Goal: Task Accomplishment & Management: Use online tool/utility

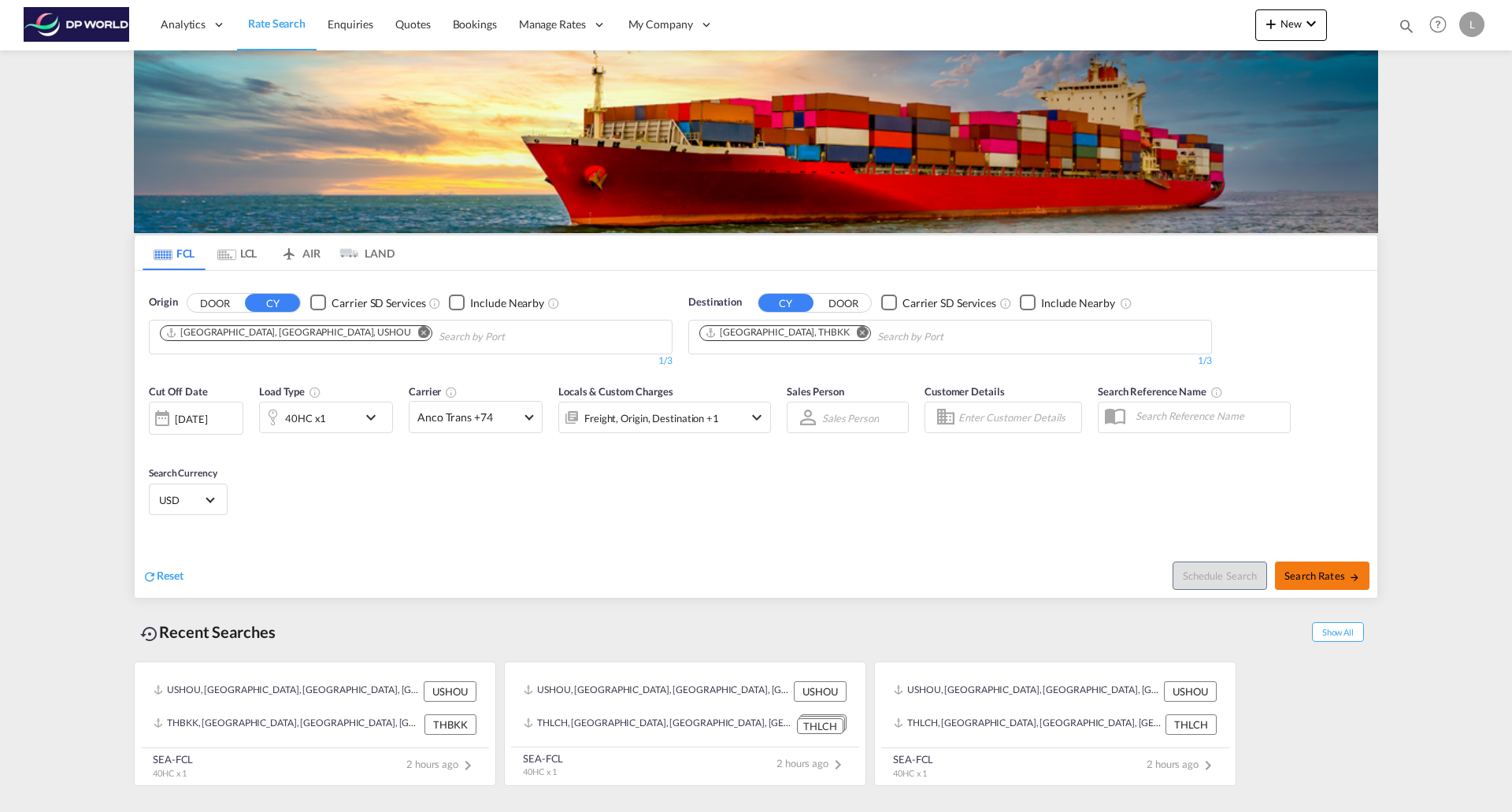
click at [1308, 581] on span "Search Rates" at bounding box center [1322, 575] width 75 height 12
type input "USHOU to THBKK / 5 Sep 2025"
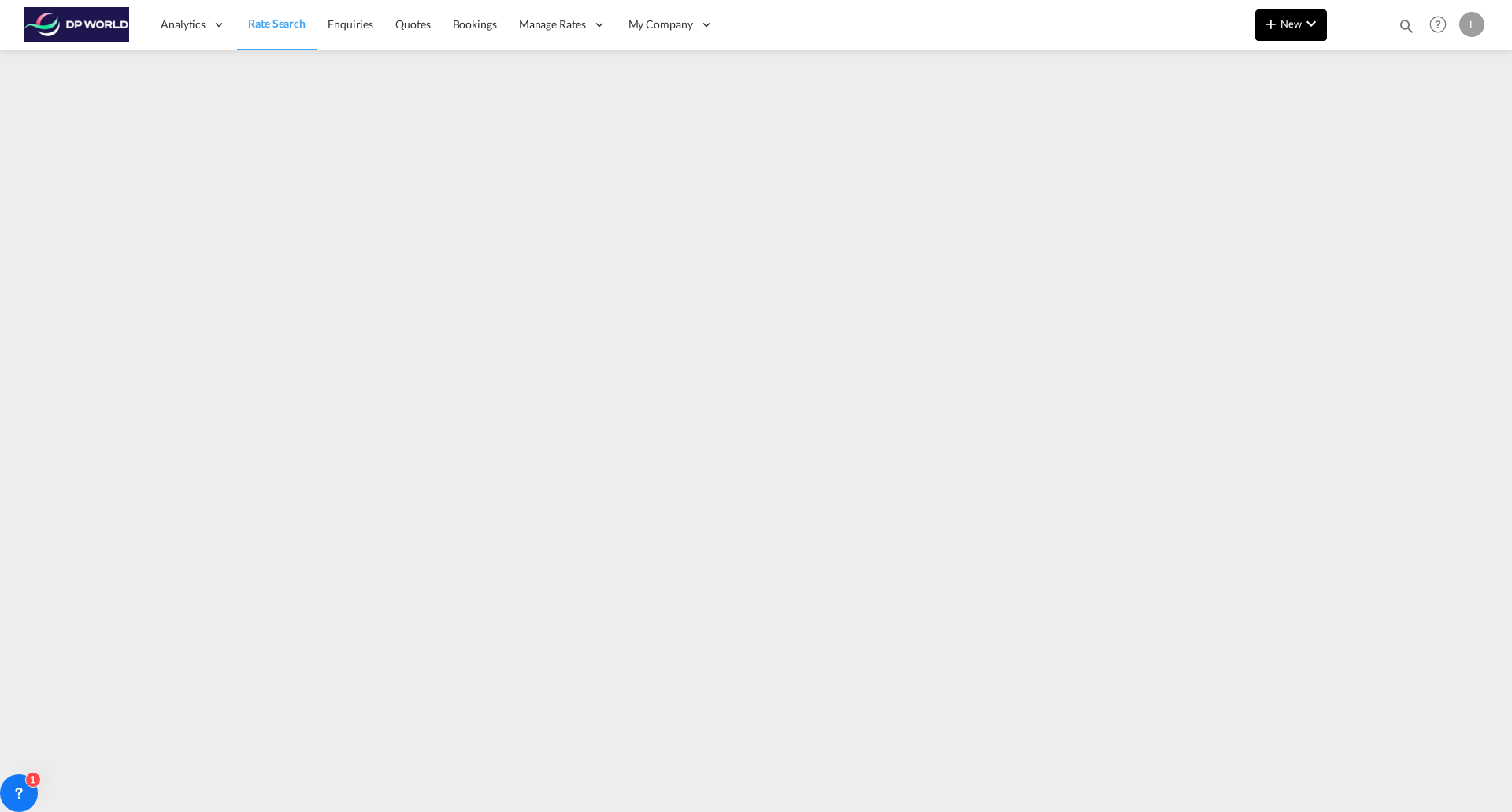
click at [1288, 30] on span "New" at bounding box center [1291, 23] width 59 height 12
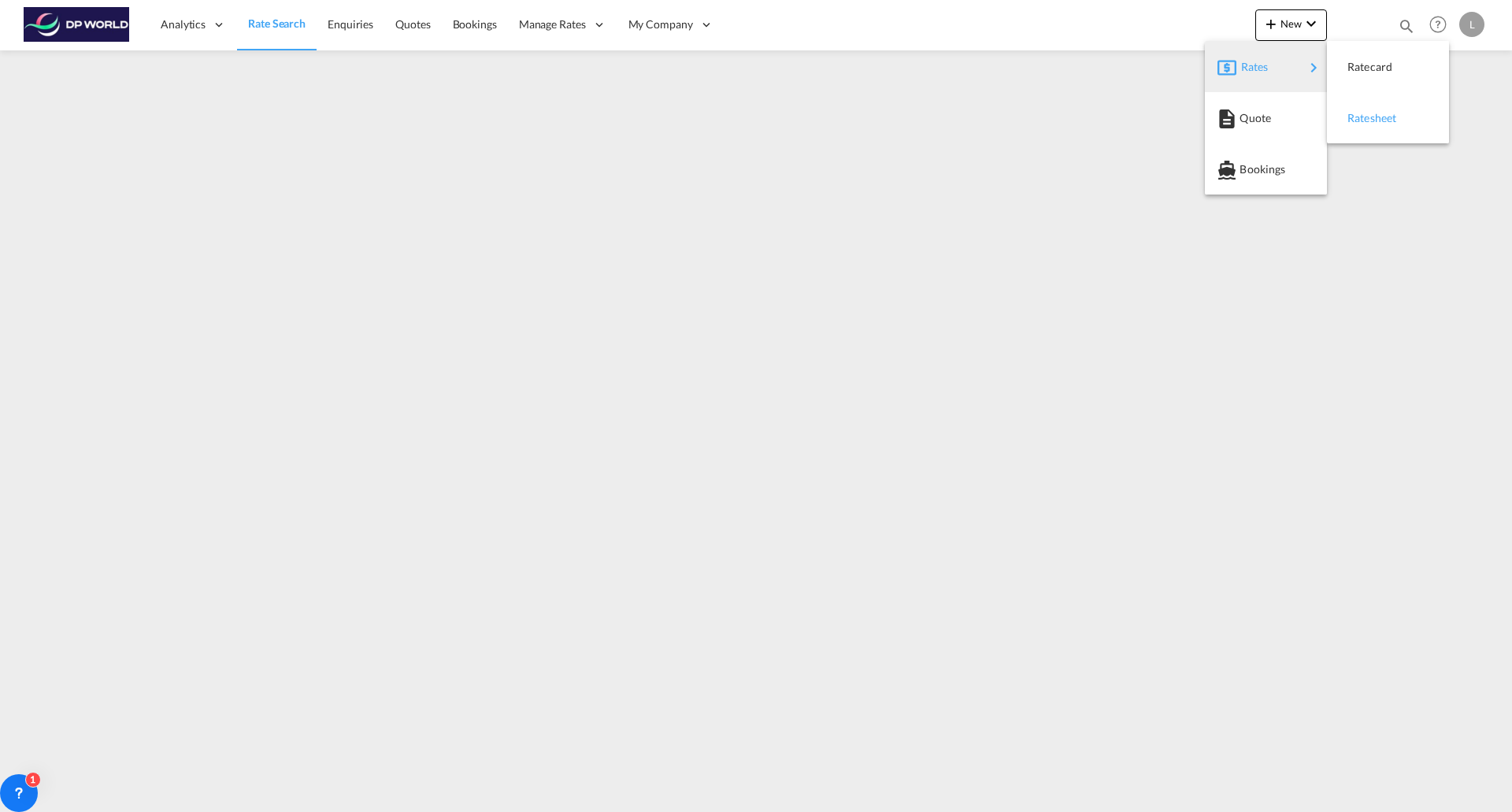
click at [1364, 116] on span "Ratesheet" at bounding box center [1355, 118] width 17 height 31
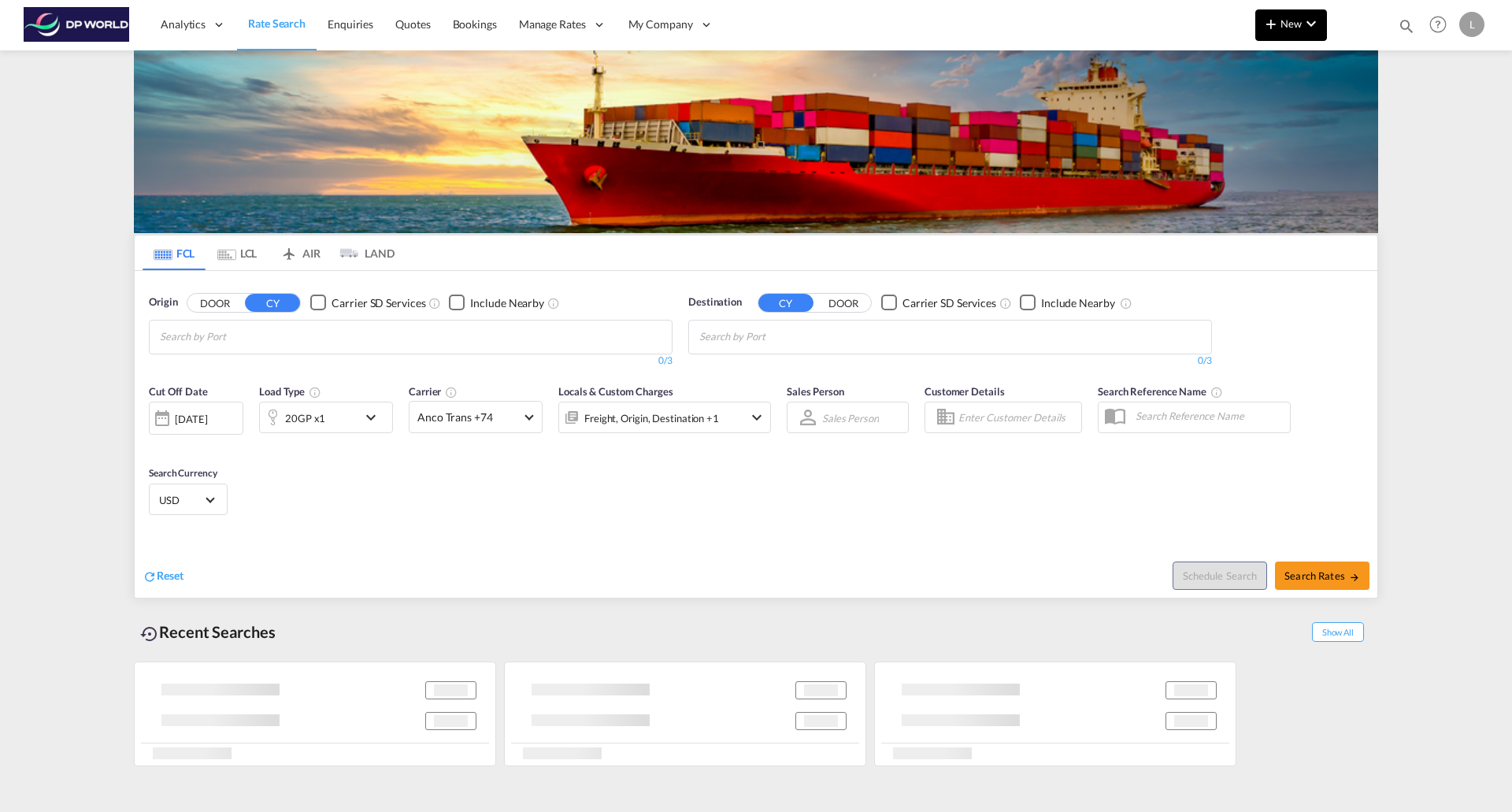
click at [1285, 16] on button "New" at bounding box center [1291, 25] width 71 height 31
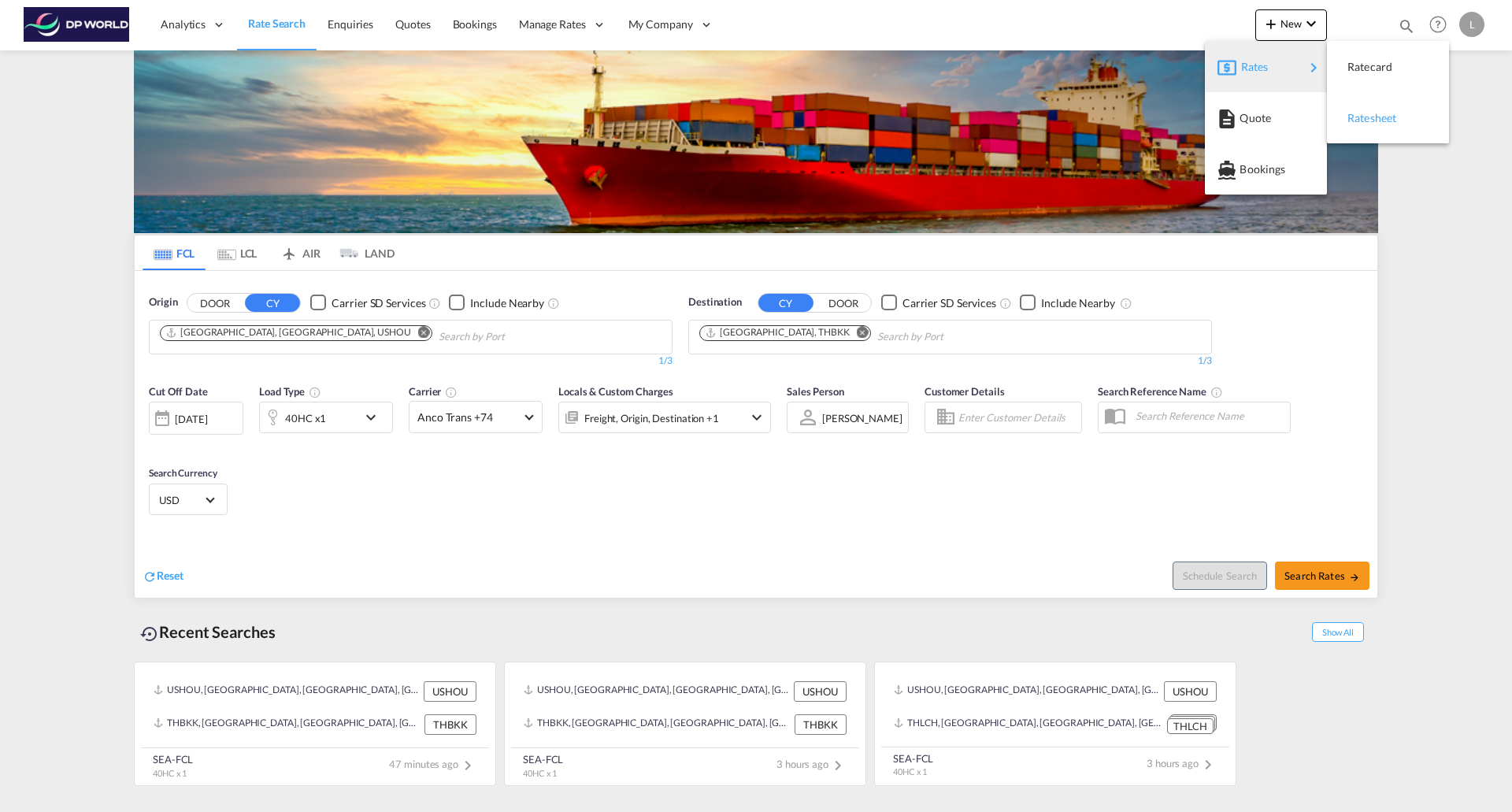
click at [1364, 112] on span "Ratesheet" at bounding box center [1355, 118] width 17 height 31
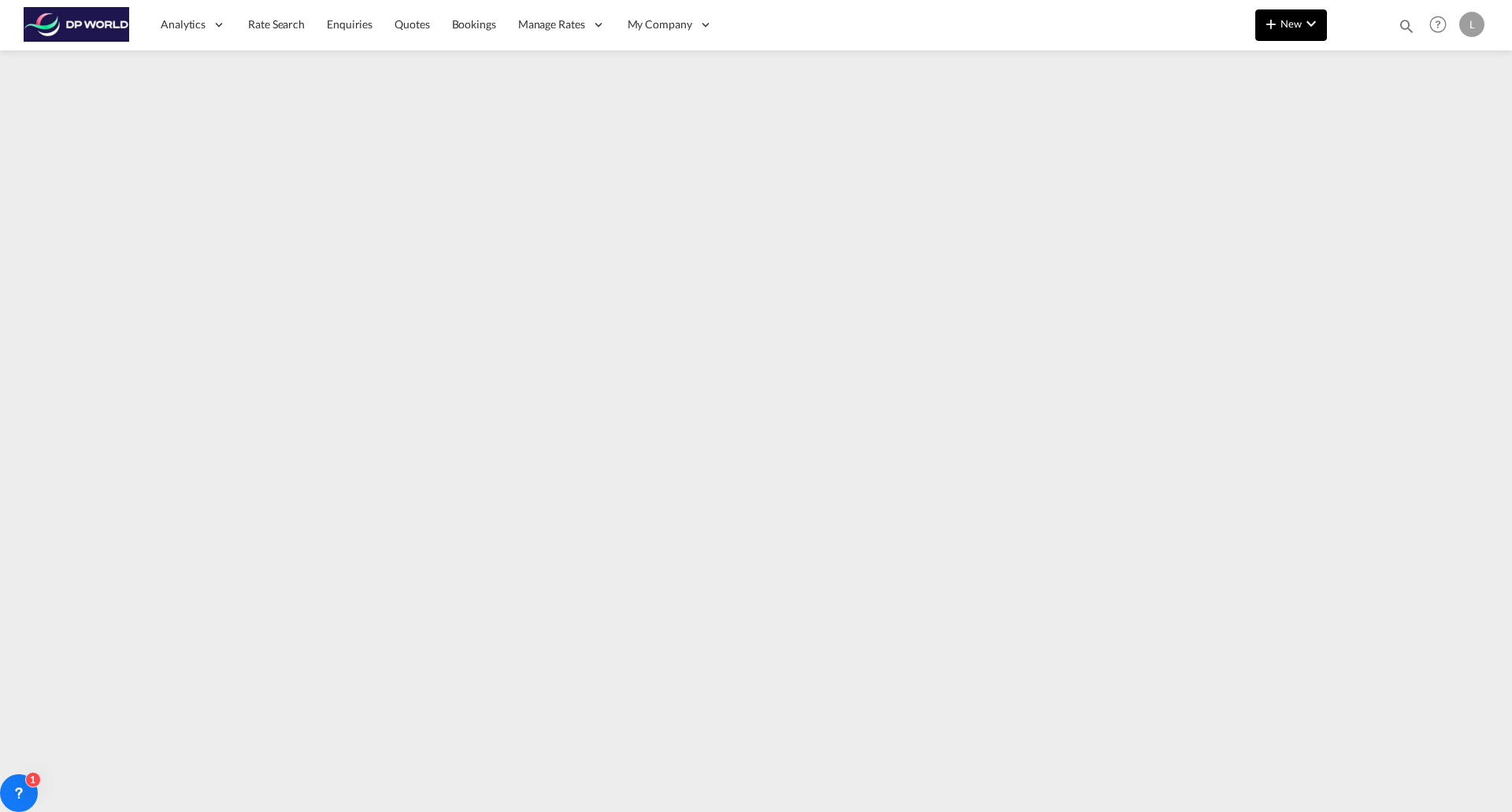
click at [1288, 17] on span "New" at bounding box center [1291, 23] width 59 height 12
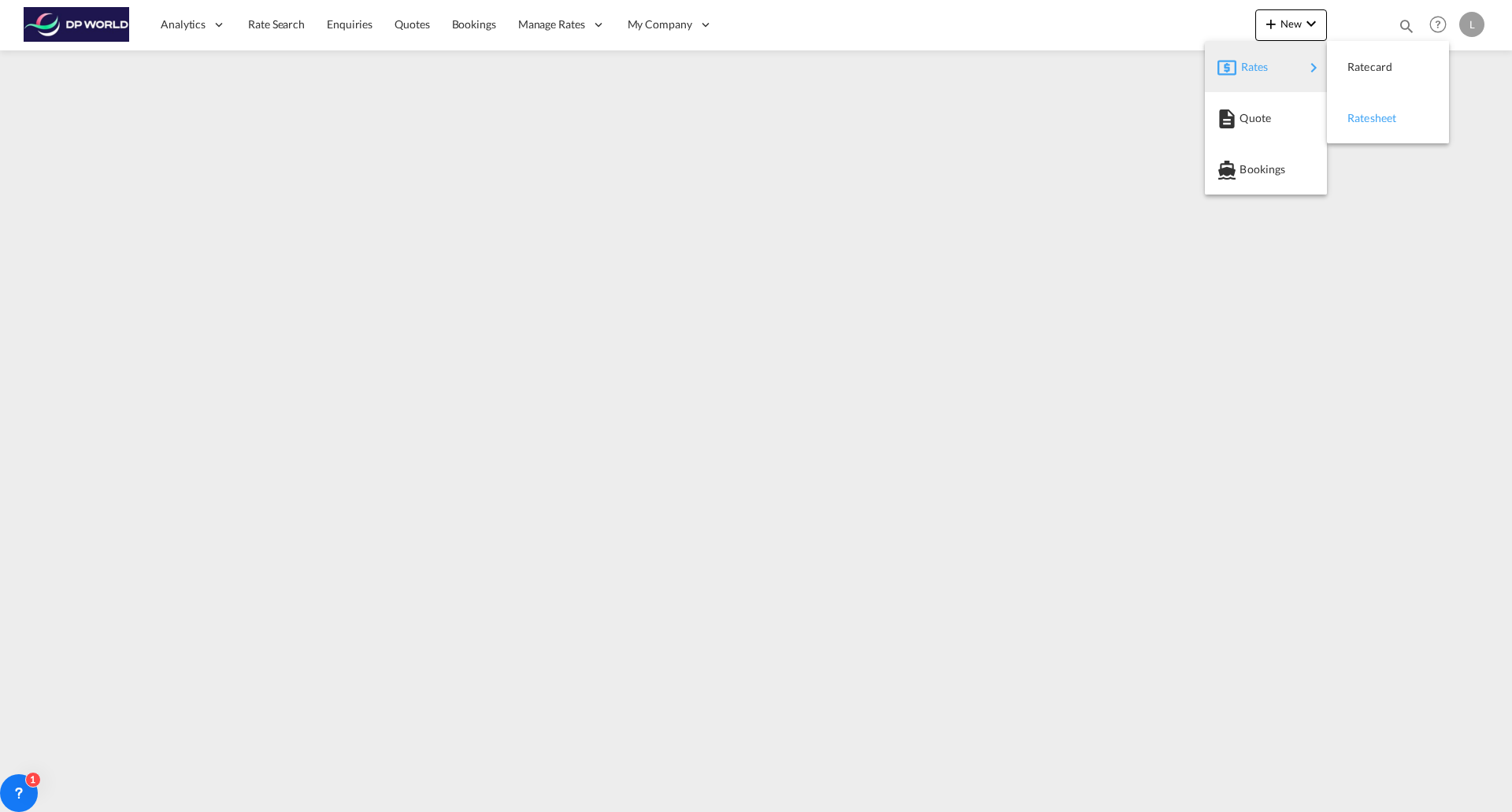
click at [1364, 116] on span "Ratesheet" at bounding box center [1355, 118] width 17 height 31
